Goal: Information Seeking & Learning: Learn about a topic

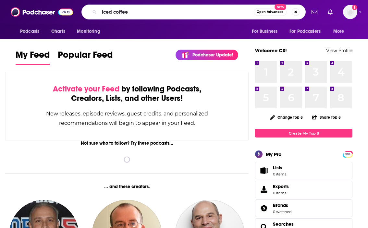
type input "iced coffee"
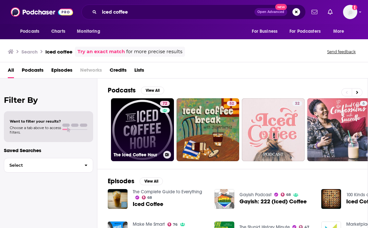
click at [139, 125] on link "72 The Iced Coffee Hour" at bounding box center [142, 129] width 63 height 63
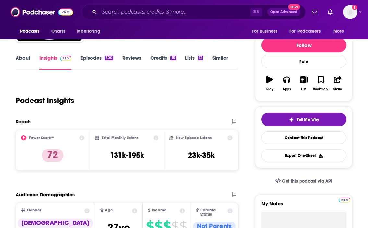
scroll to position [77, 0]
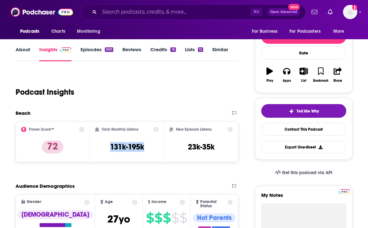
drag, startPoint x: 103, startPoint y: 148, endPoint x: 153, endPoint y: 148, distance: 50.3
click at [153, 148] on div "Total Monthly Listens 131k-195k" at bounding box center [127, 142] width 64 height 30
copy h3 "131k-195k"
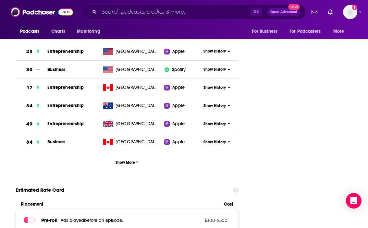
scroll to position [1152, 0]
